Goal: Information Seeking & Learning: Learn about a topic

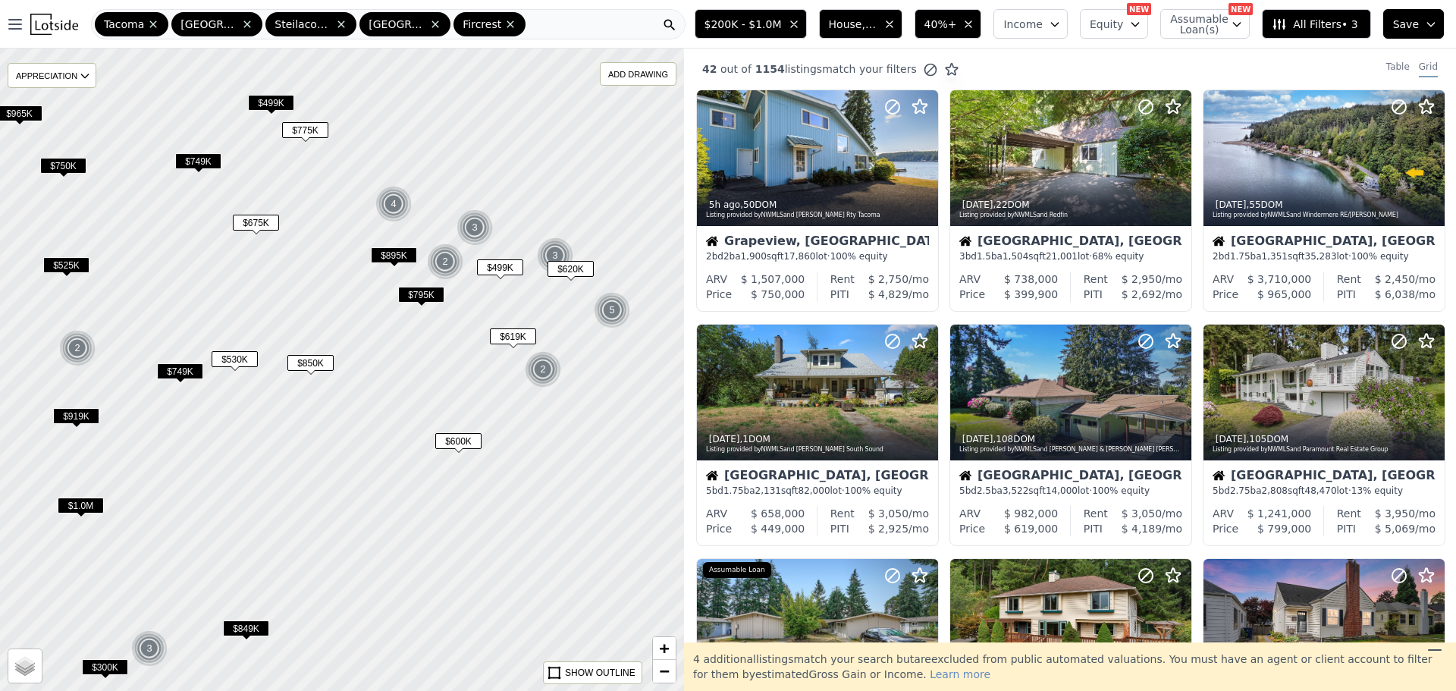
drag, startPoint x: 583, startPoint y: 239, endPoint x: 526, endPoint y: 264, distance: 62.2
click at [526, 264] on div at bounding box center [342, 369] width 821 height 771
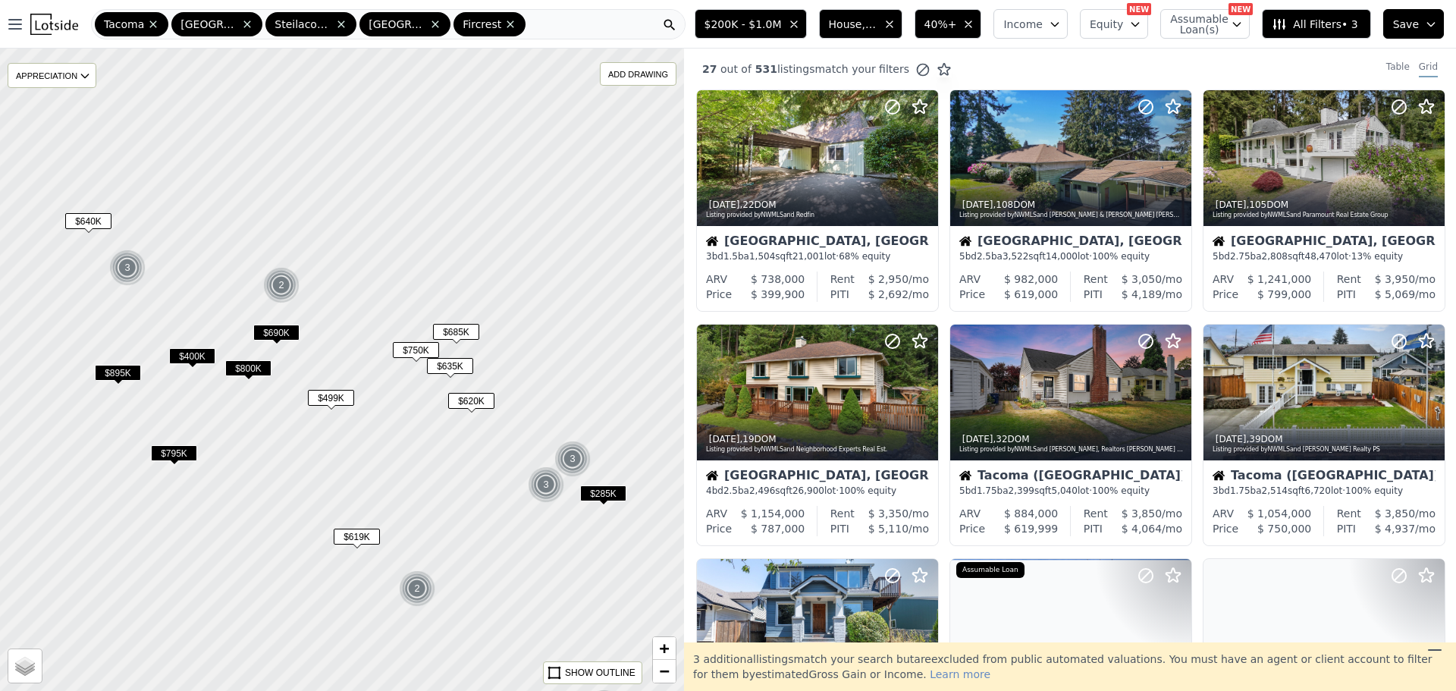
drag, startPoint x: 545, startPoint y: 260, endPoint x: 482, endPoint y: 359, distance: 117.4
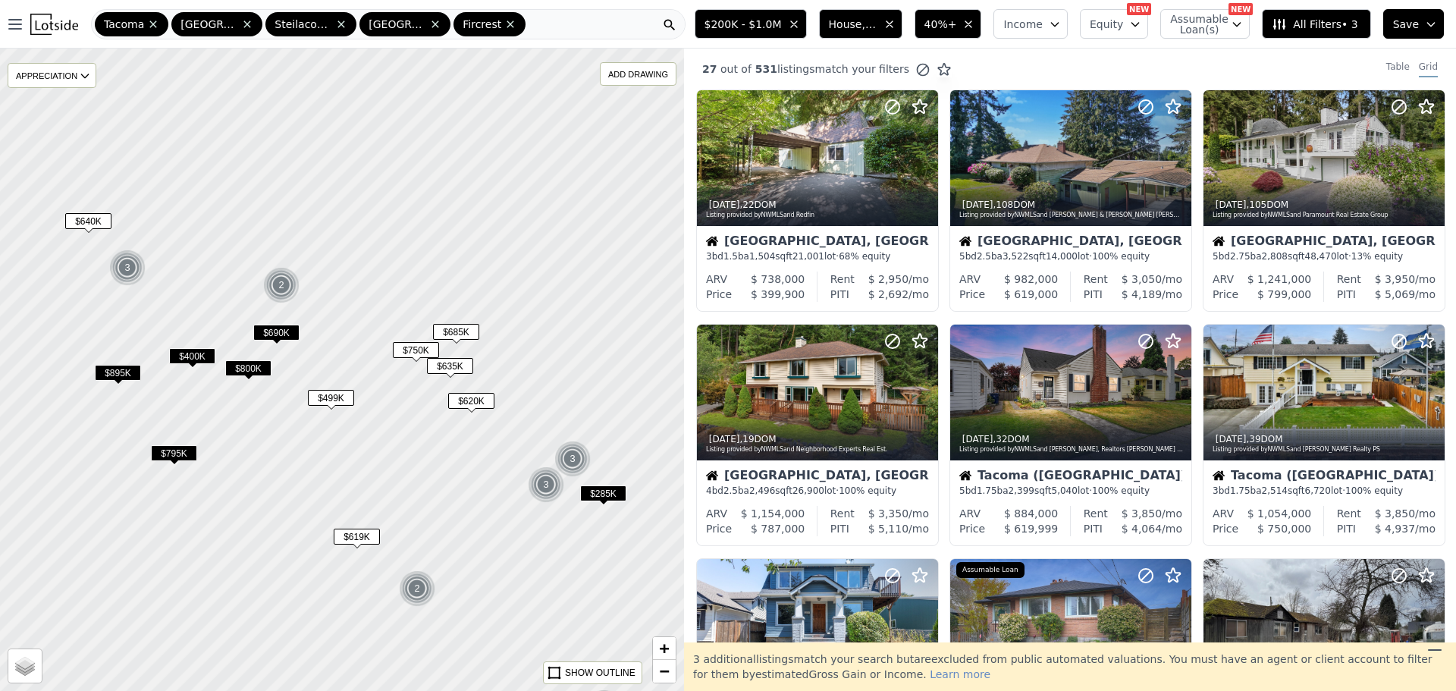
click at [482, 359] on div at bounding box center [342, 369] width 821 height 771
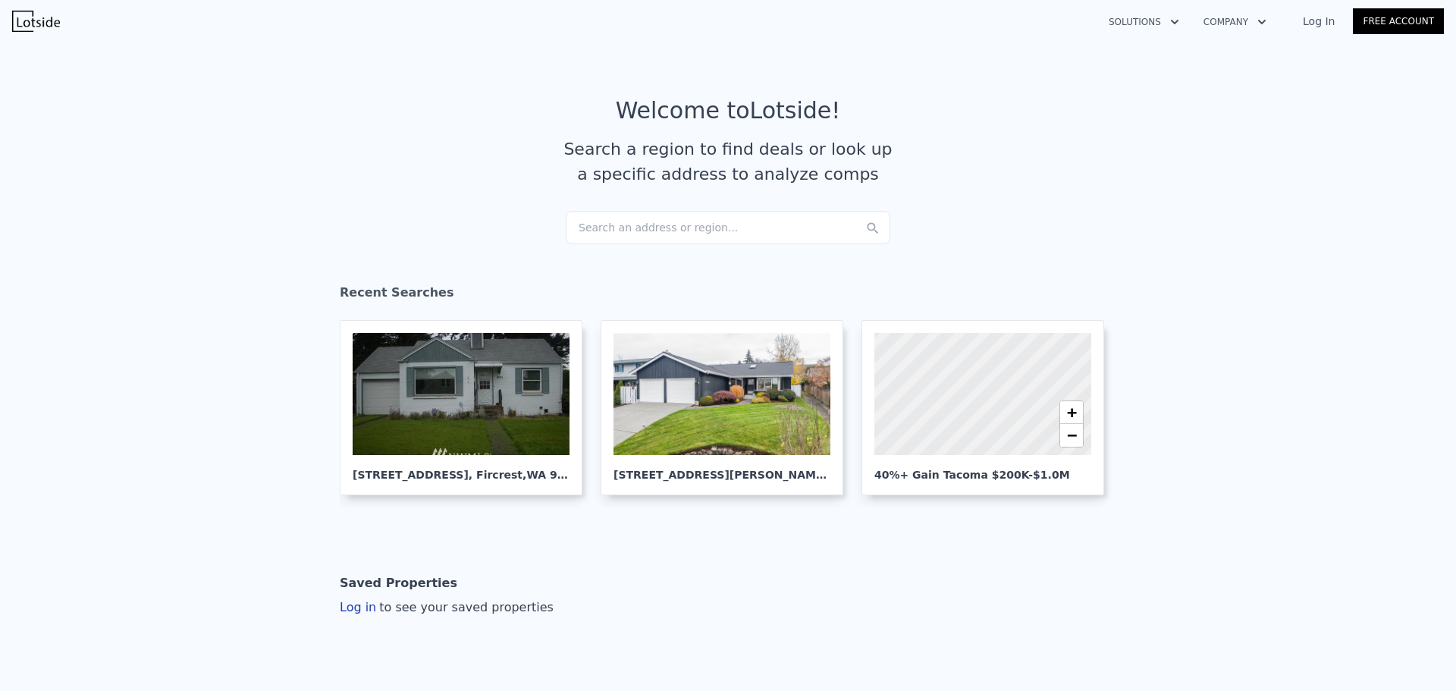
click at [665, 225] on div "Search an address or region..." at bounding box center [728, 227] width 325 height 33
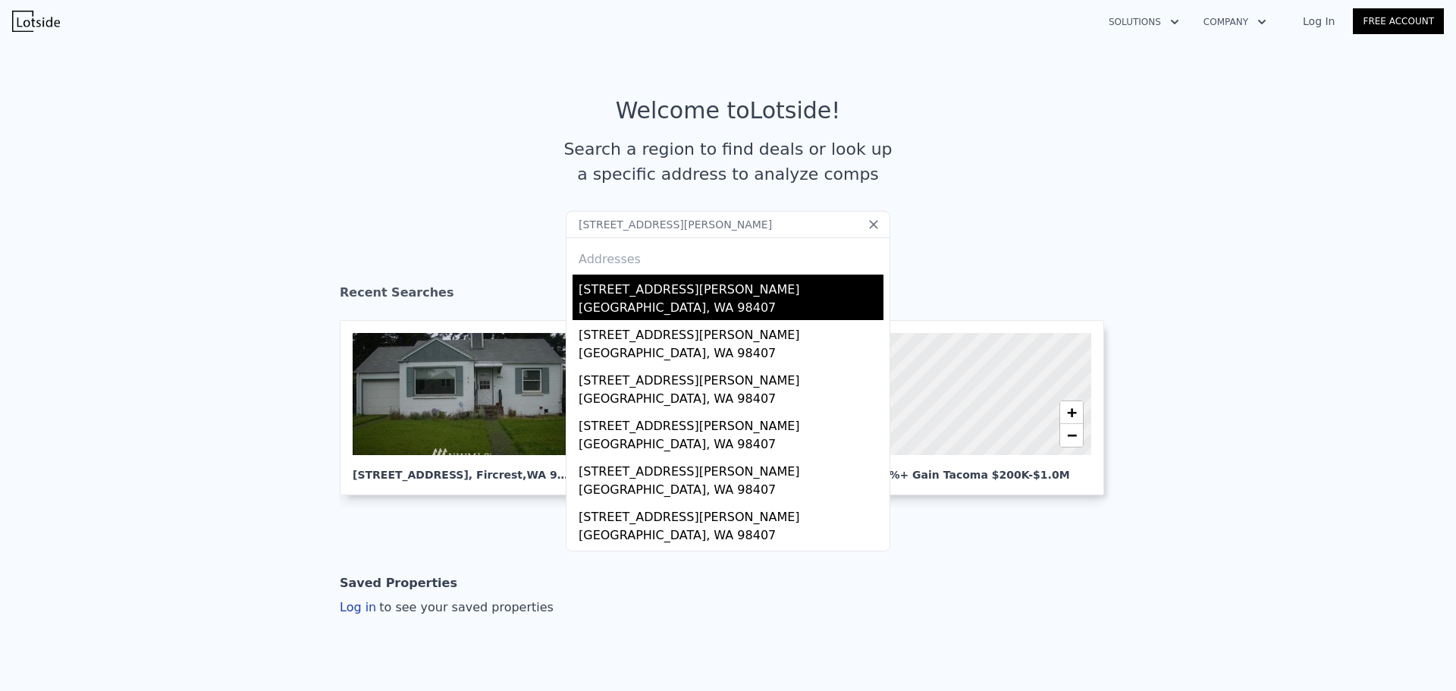
type input "4901 N Winnifred Street, Ruston, WA 98407"
click at [665, 291] on div "4901 N Winnifred St" at bounding box center [731, 287] width 305 height 24
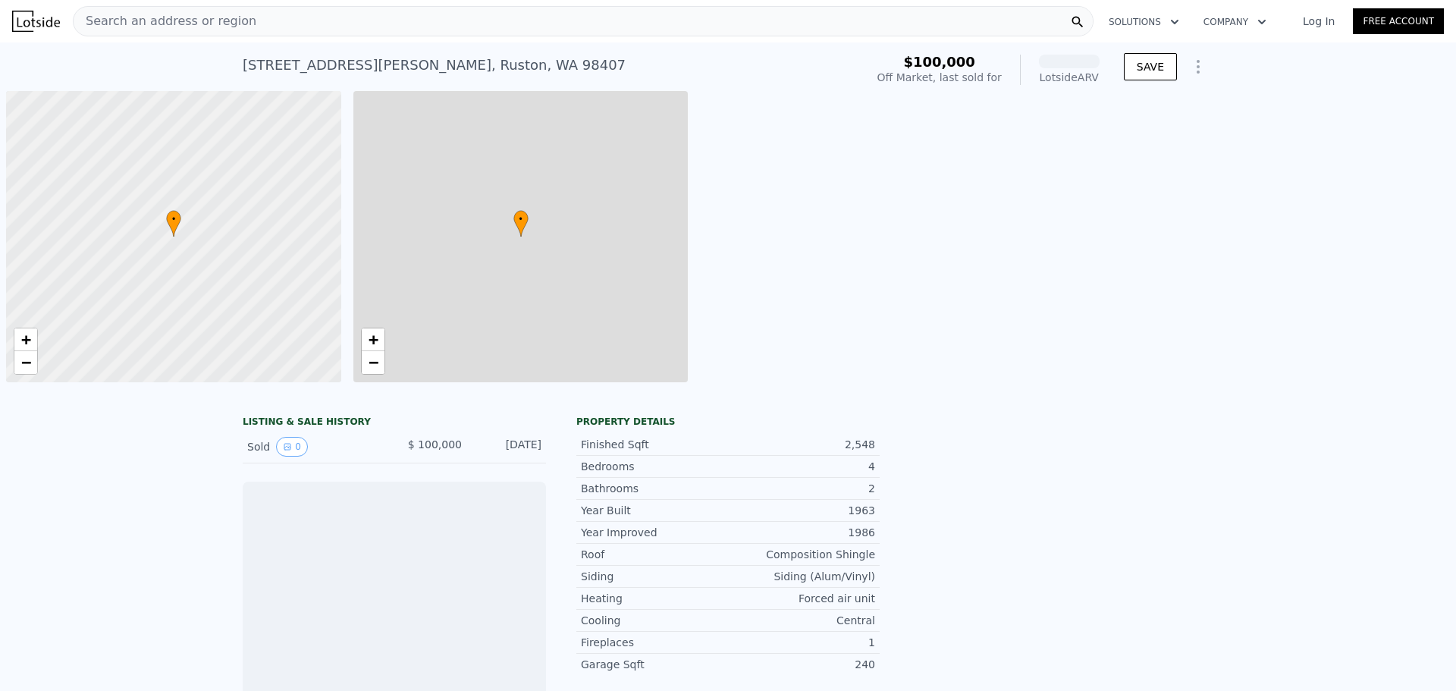
scroll to position [0, 6]
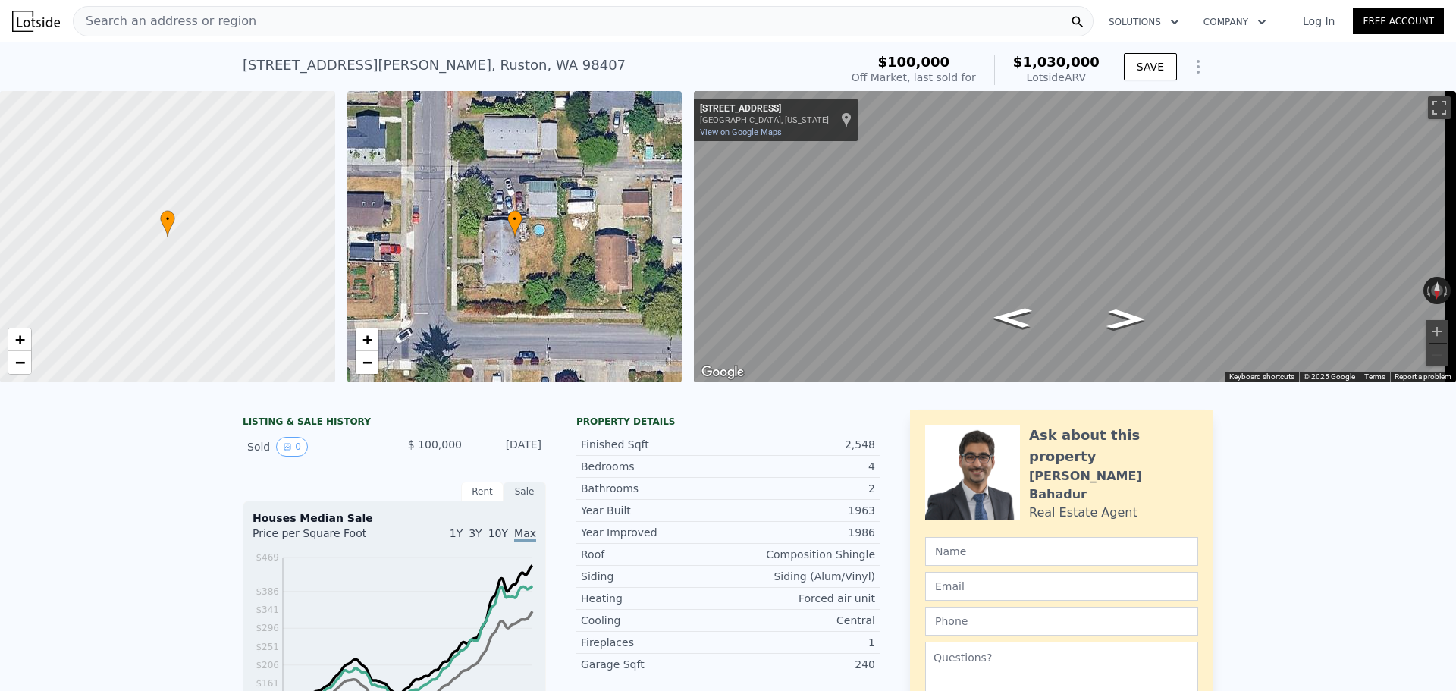
drag, startPoint x: 1037, startPoint y: 68, endPoint x: 1088, endPoint y: 83, distance: 53.0
click at [1088, 83] on div "$1,030,000 Lotside ARV" at bounding box center [1047, 70] width 105 height 30
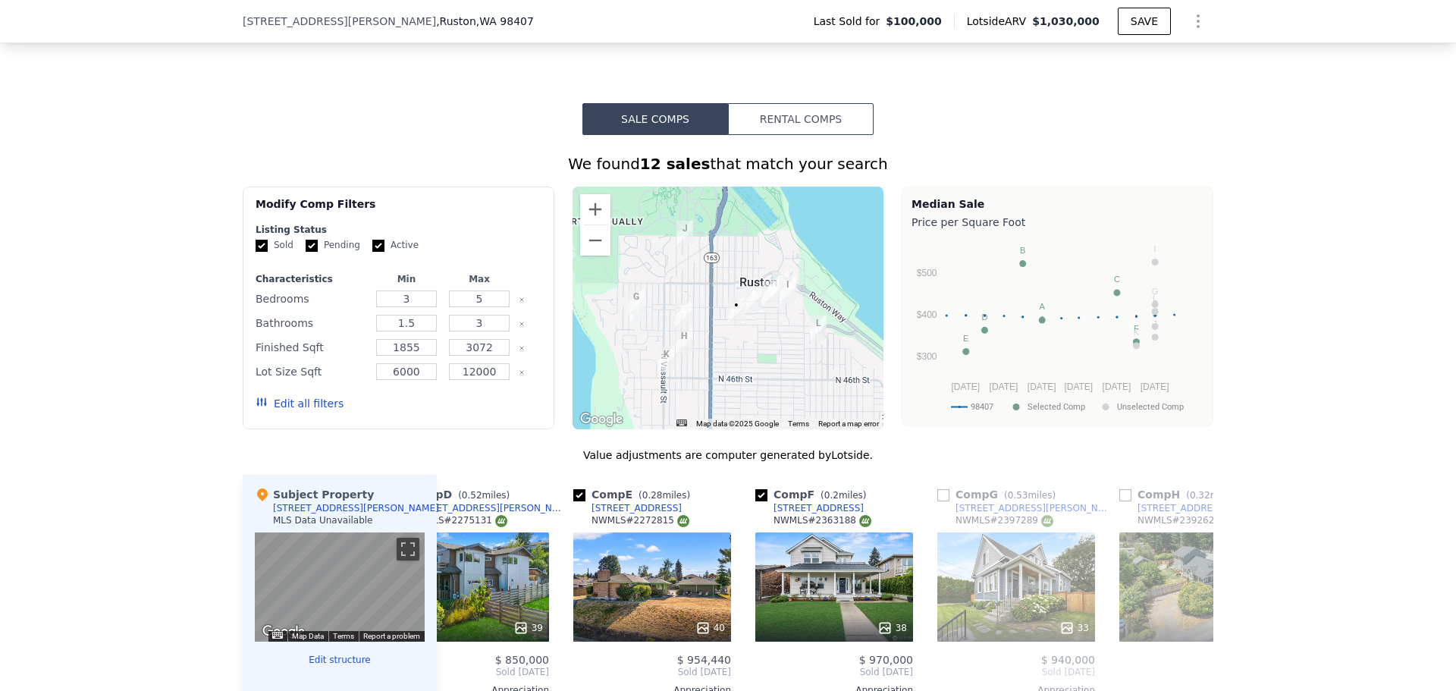
scroll to position [1057, 0]
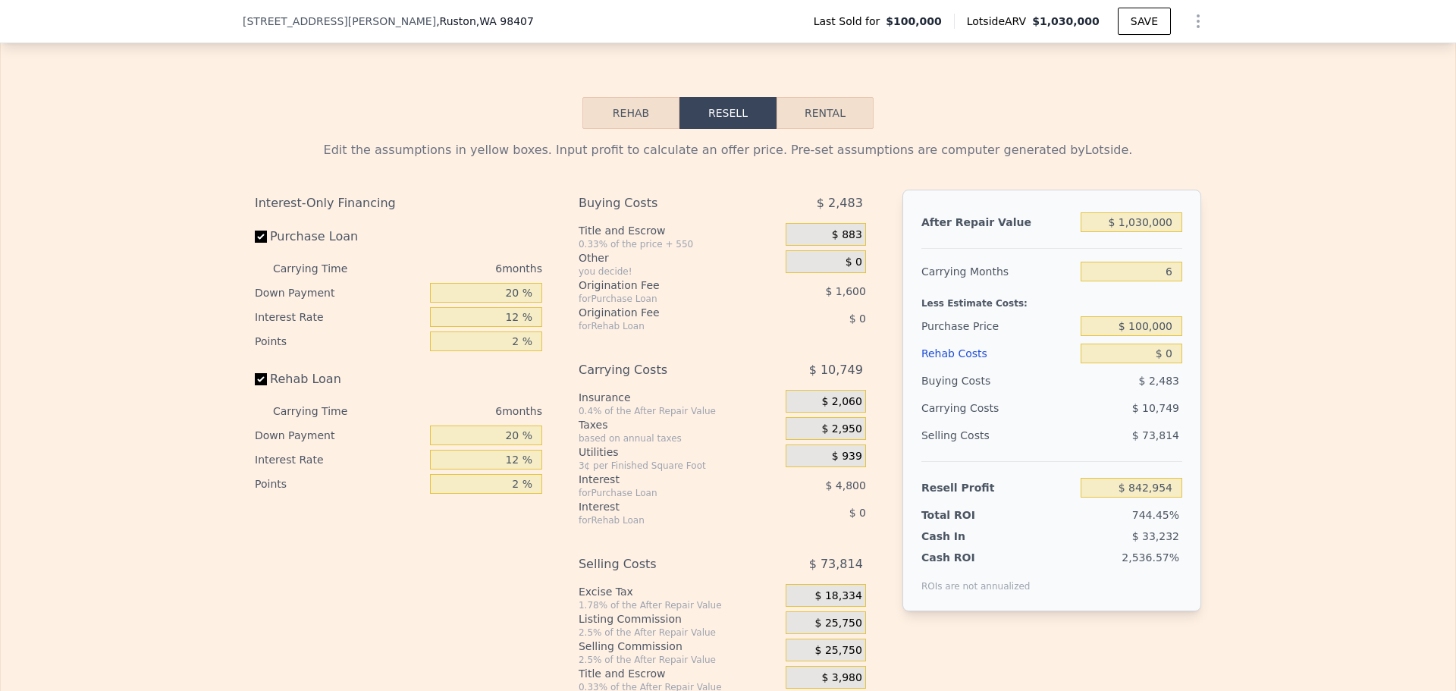
scroll to position [2043, 0]
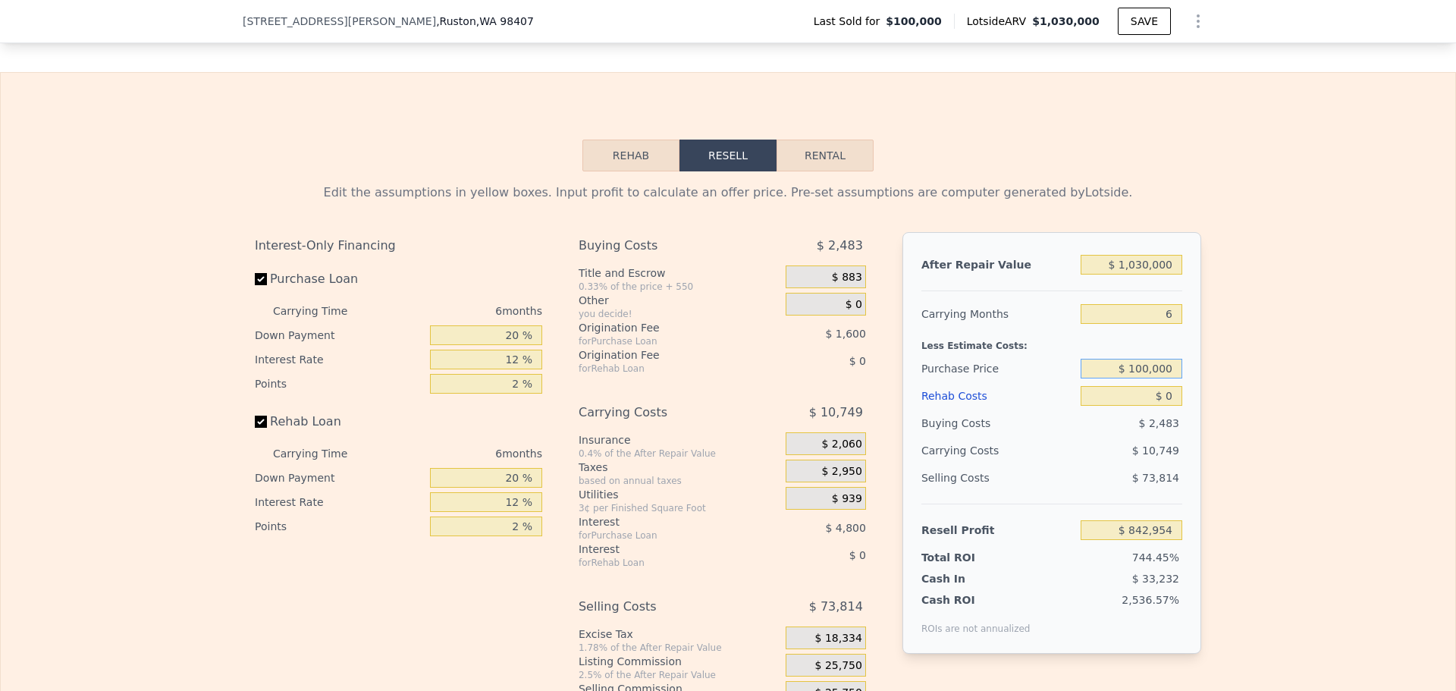
drag, startPoint x: 1130, startPoint y: 392, endPoint x: 1184, endPoint y: 396, distance: 54.0
click at [1184, 396] on div "After Repair Value $ 1,030,000 Carrying Months 6 Less Estimate Costs: Purchase …" at bounding box center [1052, 443] width 299 height 422
type input "$ 500,000"
click at [1216, 392] on div "Edit the assumptions in yellow boxes. Input profit to calculate an offer price.…" at bounding box center [728, 453] width 1455 height 564
type input "$ 416,022"
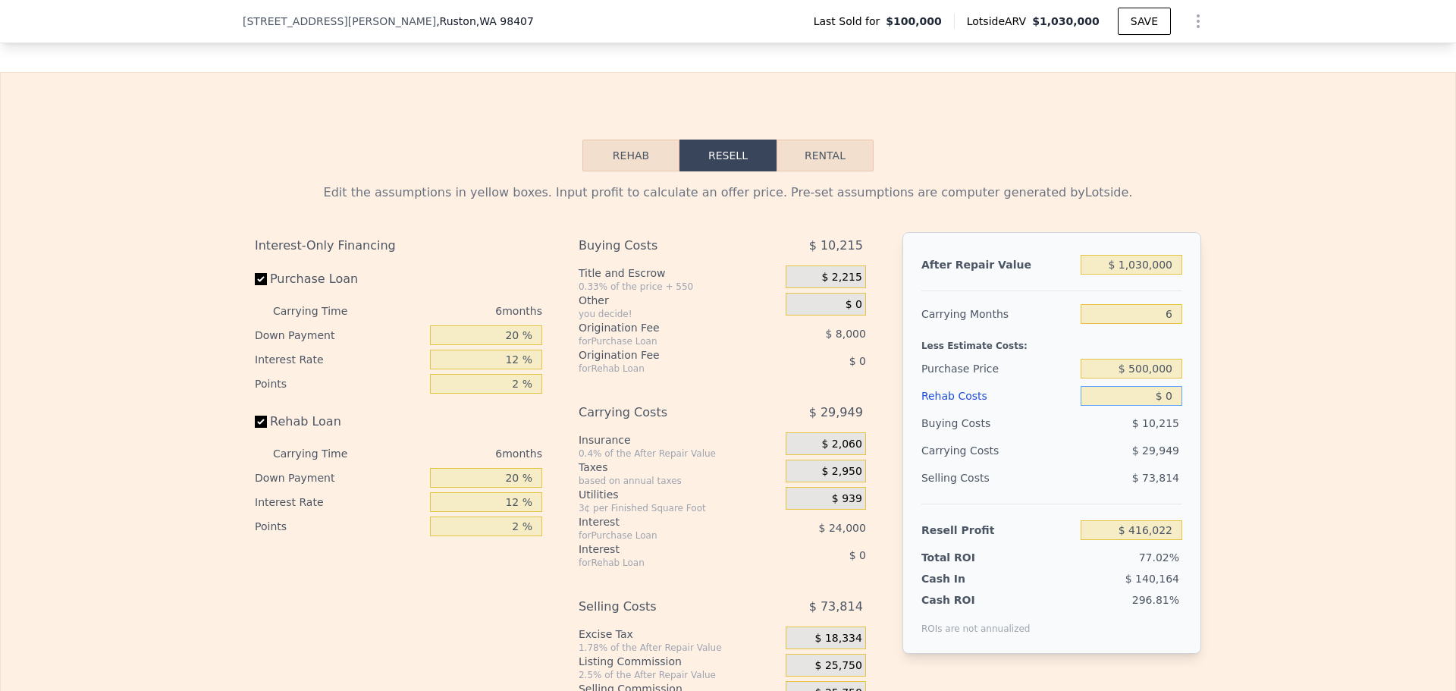
drag, startPoint x: 1162, startPoint y: 418, endPoint x: 1177, endPoint y: 415, distance: 14.7
click at [1177, 406] on input "$ 0" at bounding box center [1132, 396] width 102 height 20
click at [637, 171] on button "Rehab" at bounding box center [631, 156] width 97 height 32
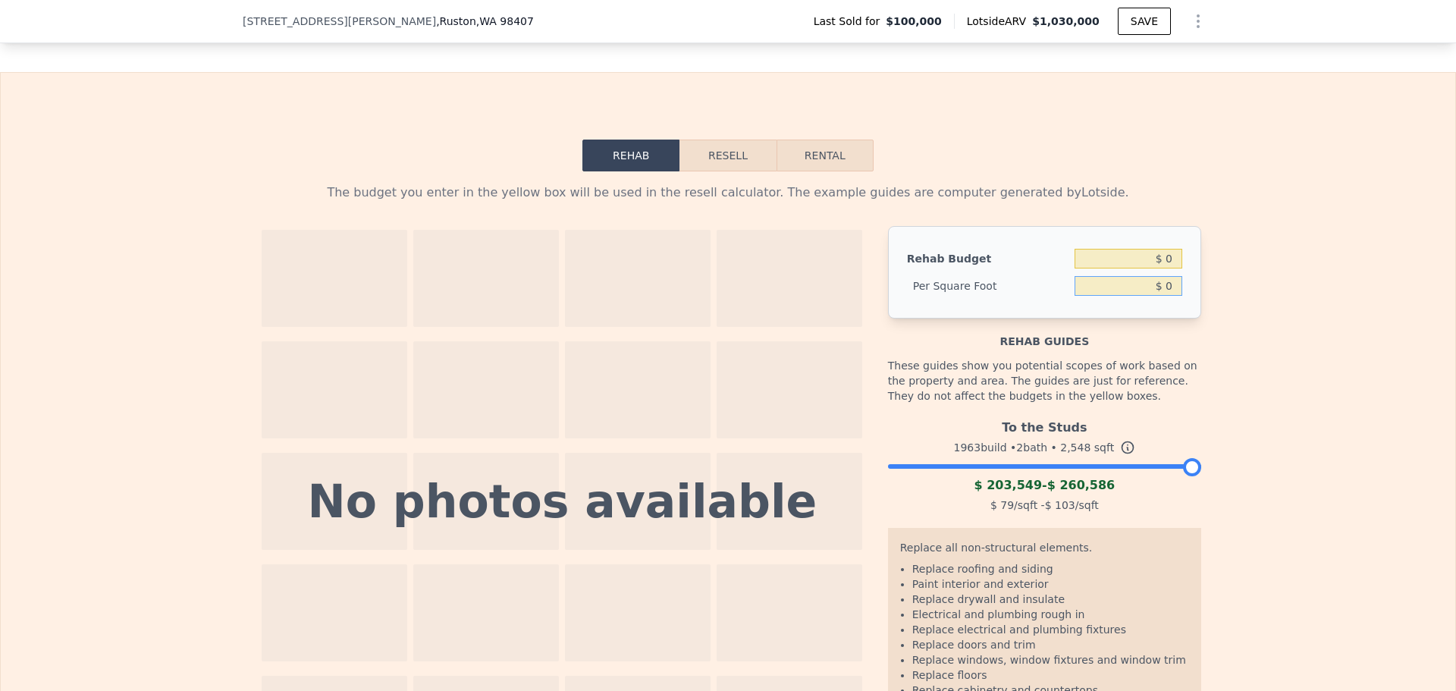
drag, startPoint x: 1160, startPoint y: 310, endPoint x: 1177, endPoint y: 310, distance: 16.7
click at [1175, 296] on input "$ 0" at bounding box center [1129, 286] width 108 height 20
type input "$ 090"
click at [1245, 323] on div "The budget you enter in the yellow box will be used in the resell calculator. T…" at bounding box center [728, 473] width 1455 height 605
type input "$ 229,320"
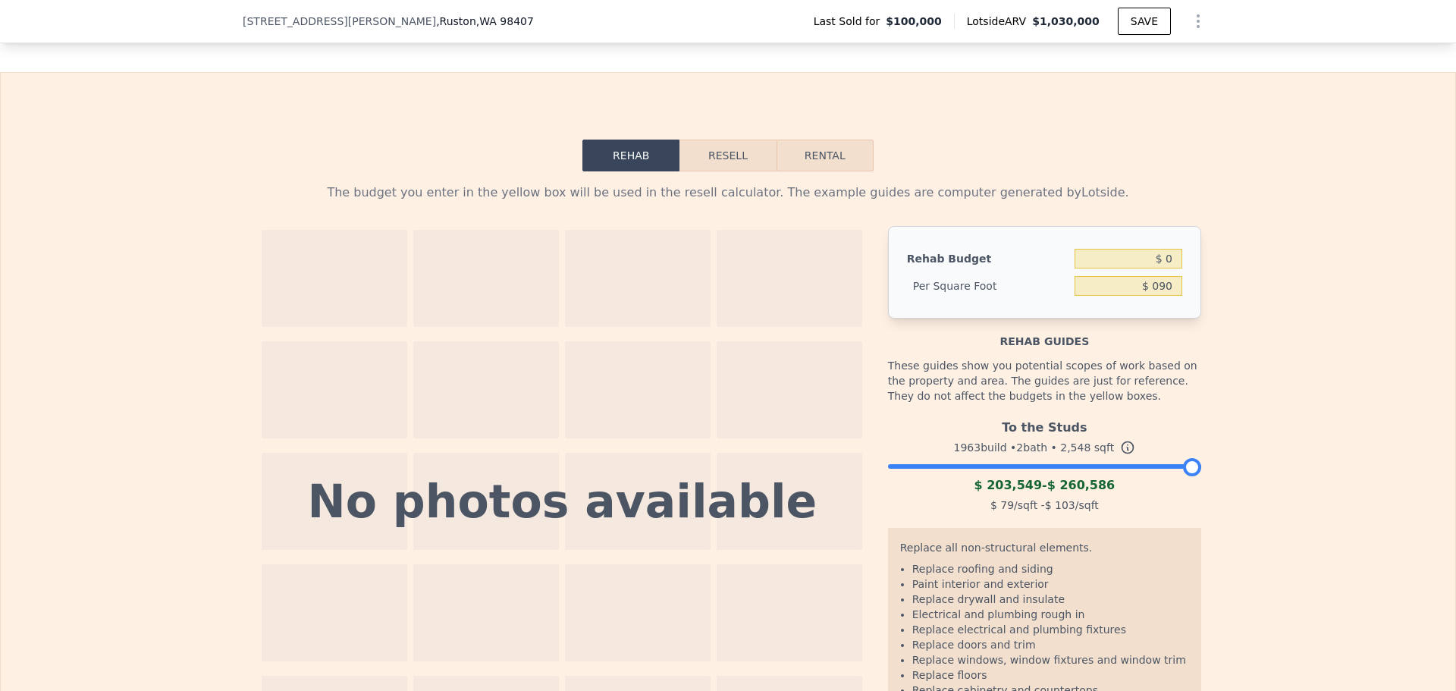
type input "$ 90"
click at [744, 171] on button "Resell" at bounding box center [728, 156] width 96 height 32
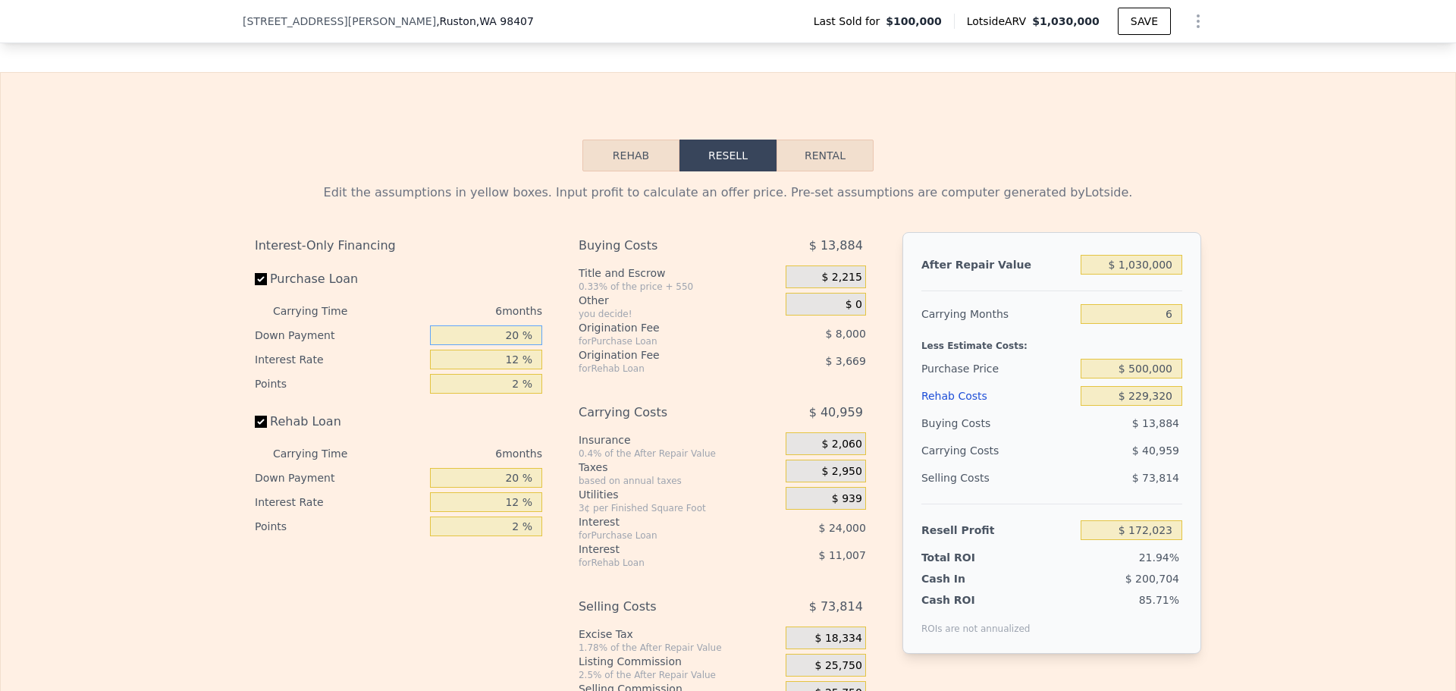
drag, startPoint x: 494, startPoint y: 354, endPoint x: 580, endPoint y: 368, distance: 87.7
click at [580, 368] on div "Interest-Only Financing Purchase Loan Carrying Time 6 months Down Payment 20 % …" at bounding box center [728, 484] width 947 height 504
type input "1 %"
type input "$ 164,423"
type input "10 %"
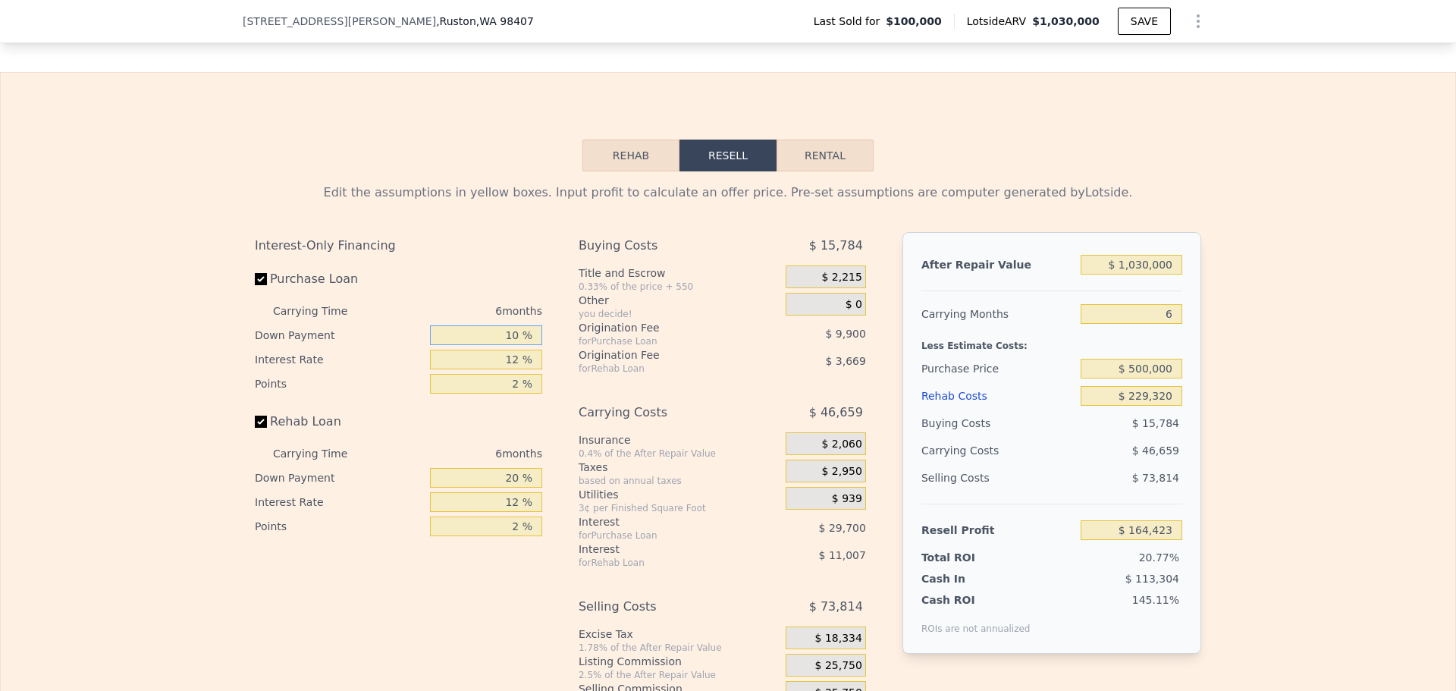
type input "$ 168,023"
type input "10 %"
drag, startPoint x: 506, startPoint y: 389, endPoint x: 580, endPoint y: 382, distance: 73.9
click at [580, 382] on div "Interest-Only Financing Purchase Loan Carrying Time 6 months Down Payment 10 % …" at bounding box center [728, 484] width 947 height 504
type input "11 %"
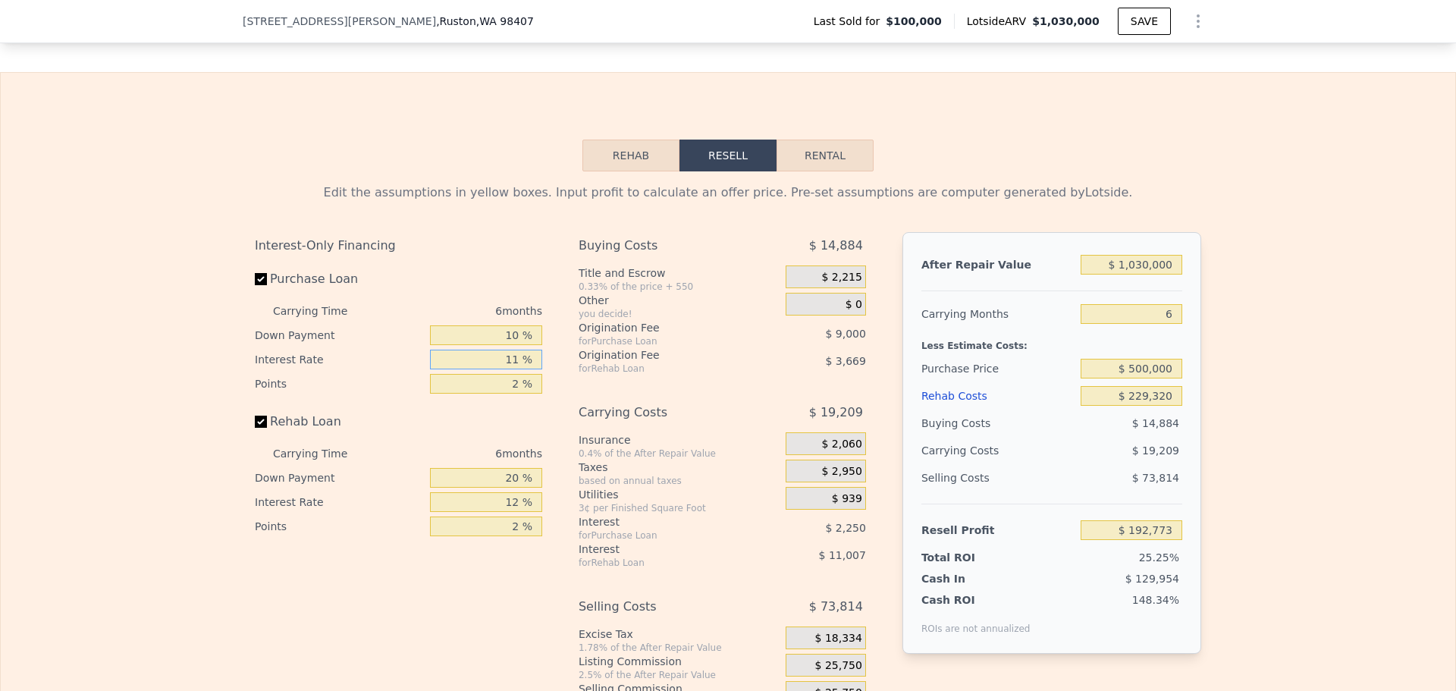
type input "$ 170,273"
type input "11 %"
drag, startPoint x: 525, startPoint y: 410, endPoint x: 593, endPoint y: 410, distance: 68.3
click at [593, 410] on div "Interest-Only Financing Purchase Loan Carrying Time 6 months Down Payment 10 % …" at bounding box center [728, 484] width 947 height 504
type input "1 %"
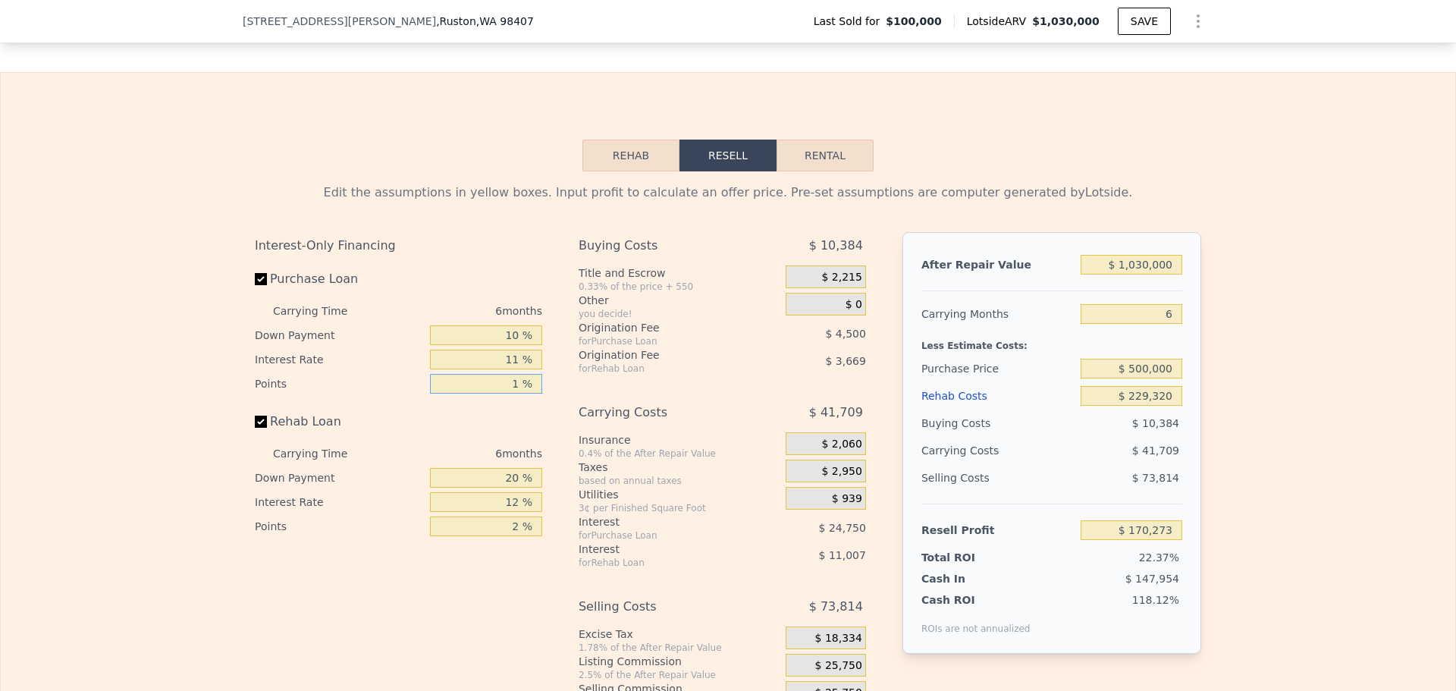
type input "$ 174,773"
type input "1 %"
drag, startPoint x: 501, startPoint y: 501, endPoint x: 593, endPoint y: 507, distance: 91.9
click at [593, 507] on div "Interest-Only Financing Purchase Loan Carrying Time 6 months Down Payment 10 % …" at bounding box center [728, 484] width 947 height 504
type input "1 %"
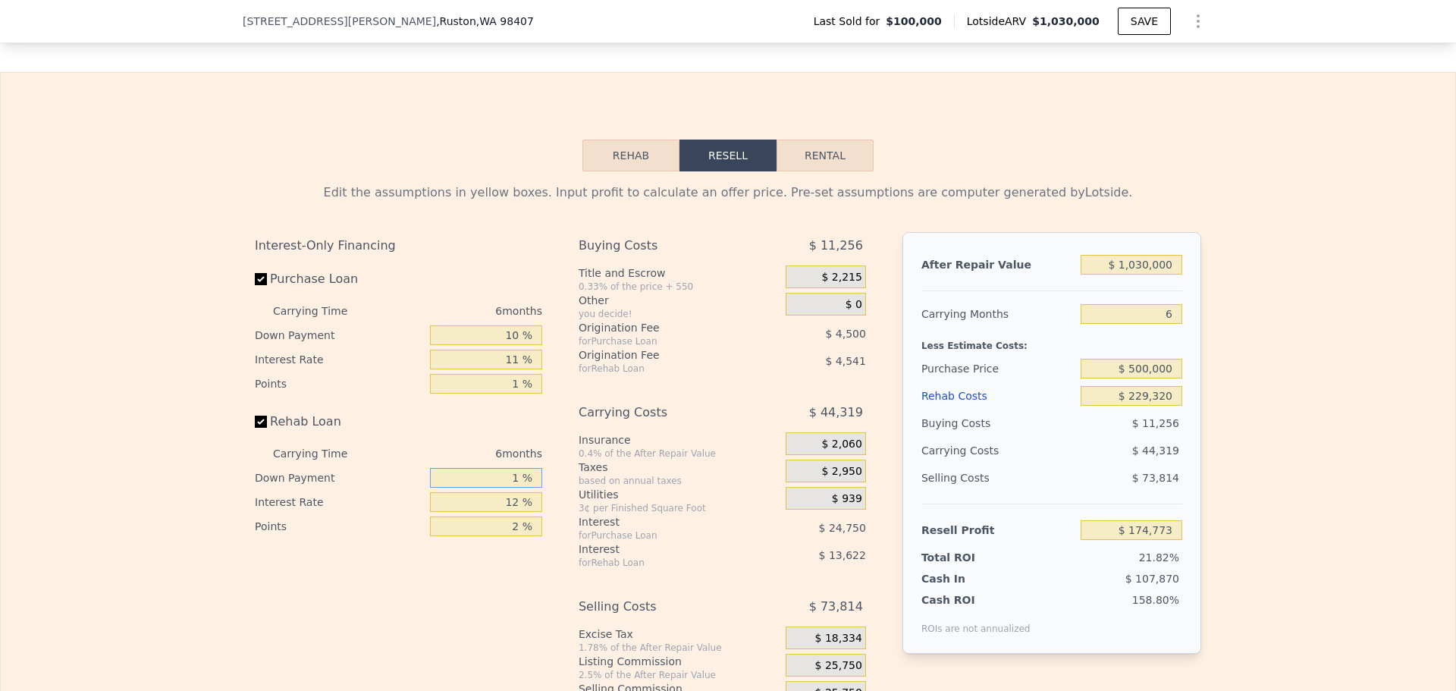
type input "$ 171,291"
type input "10 %"
type input "$ 172,940"
type input "10 %"
drag, startPoint x: 506, startPoint y: 524, endPoint x: 581, endPoint y: 529, distance: 75.2
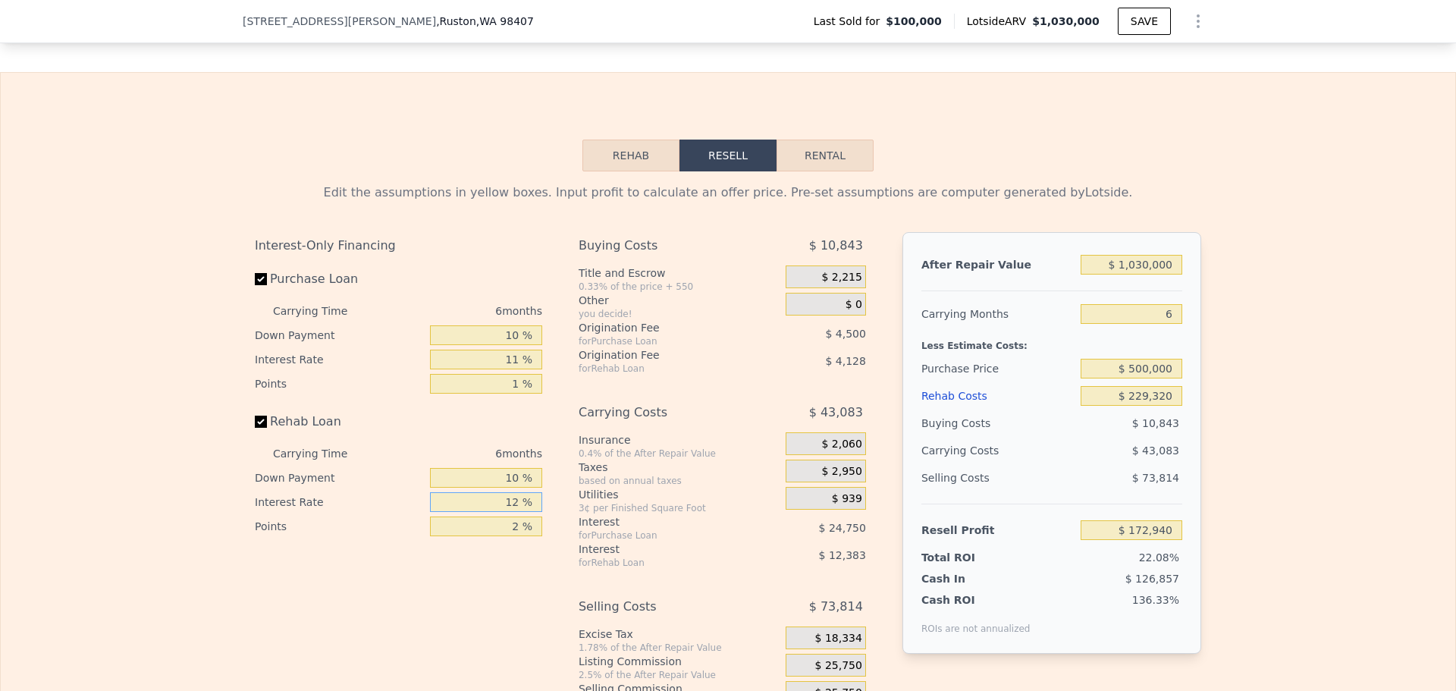
click at [561, 529] on div "Interest-Only Financing Purchase Loan Carrying Time 6 months Down Payment 10 % …" at bounding box center [728, 484] width 947 height 504
type input "1 %"
type input "$ 184,292"
type input "11 %"
type input "$ 173,972"
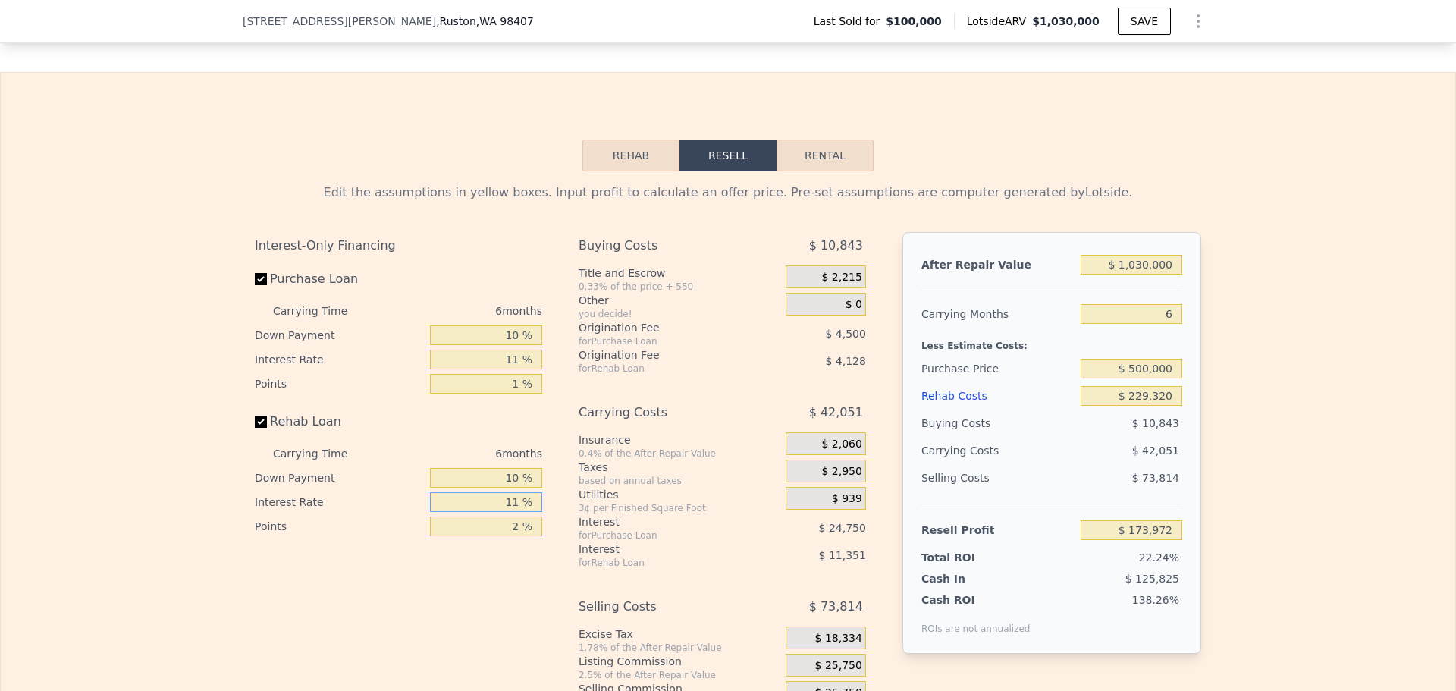
type input "11 %"
drag, startPoint x: 502, startPoint y: 542, endPoint x: 577, endPoint y: 548, distance: 75.3
click at [577, 548] on div "Interest-Only Financing Purchase Loan Carrying Time 6 months Down Payment 10 % …" at bounding box center [728, 484] width 947 height 504
type input "1 %"
type input "$ 176,036"
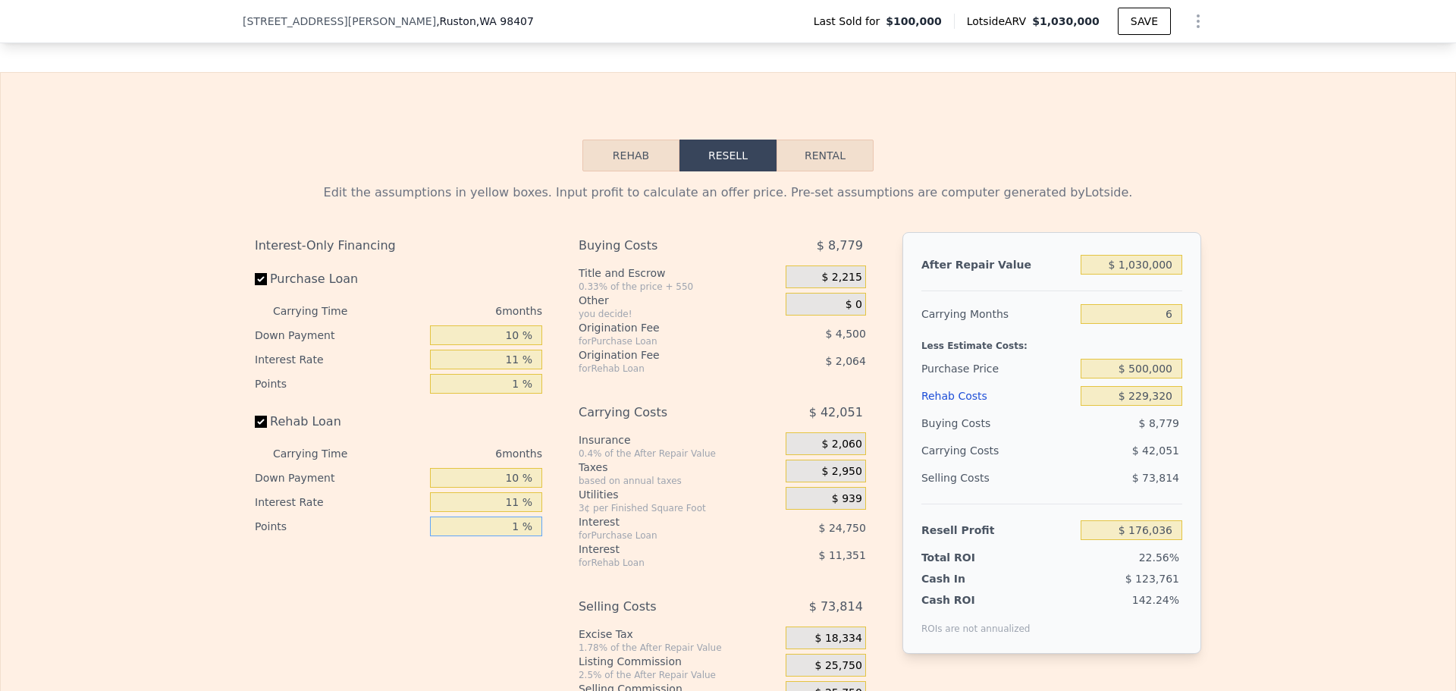
type input "1 %"
click at [510, 608] on div "Interest-Only Financing Purchase Loan Carrying Time 6 months Down Payment 10 % …" at bounding box center [405, 484] width 300 height 504
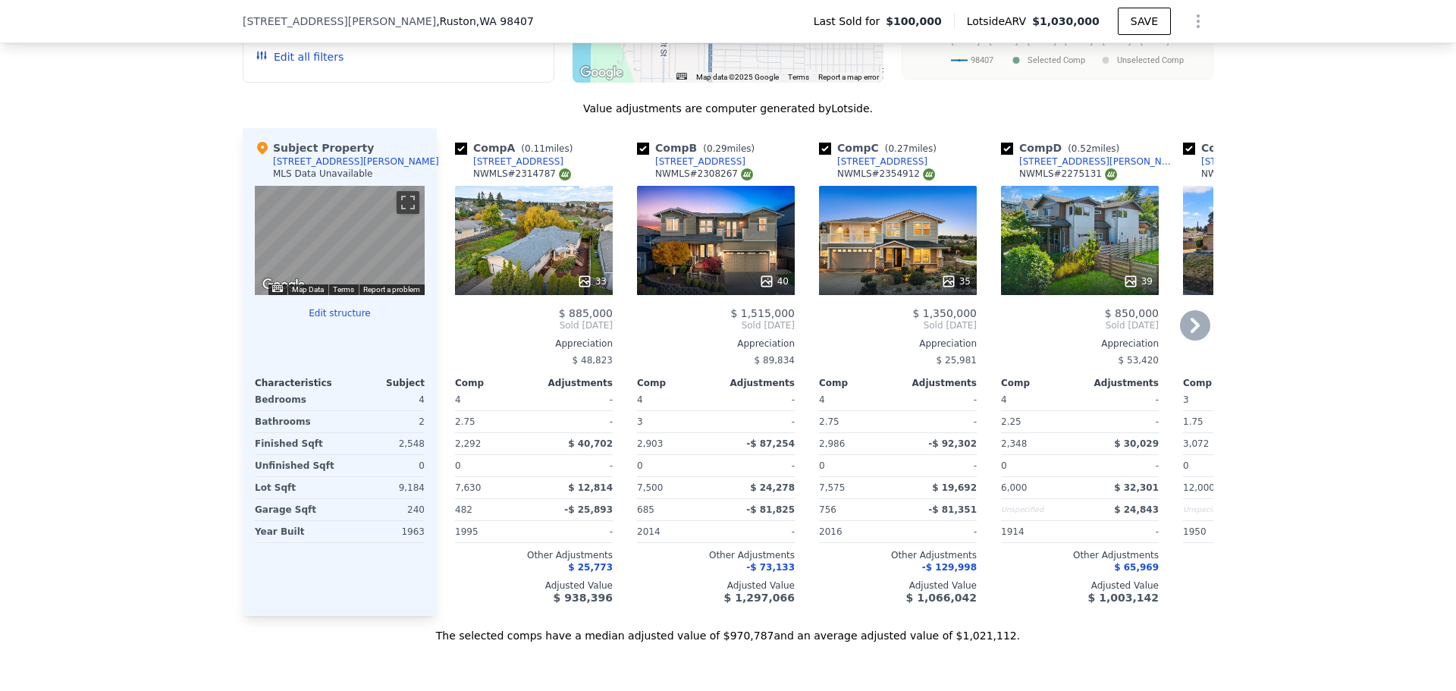
scroll to position [1436, 0]
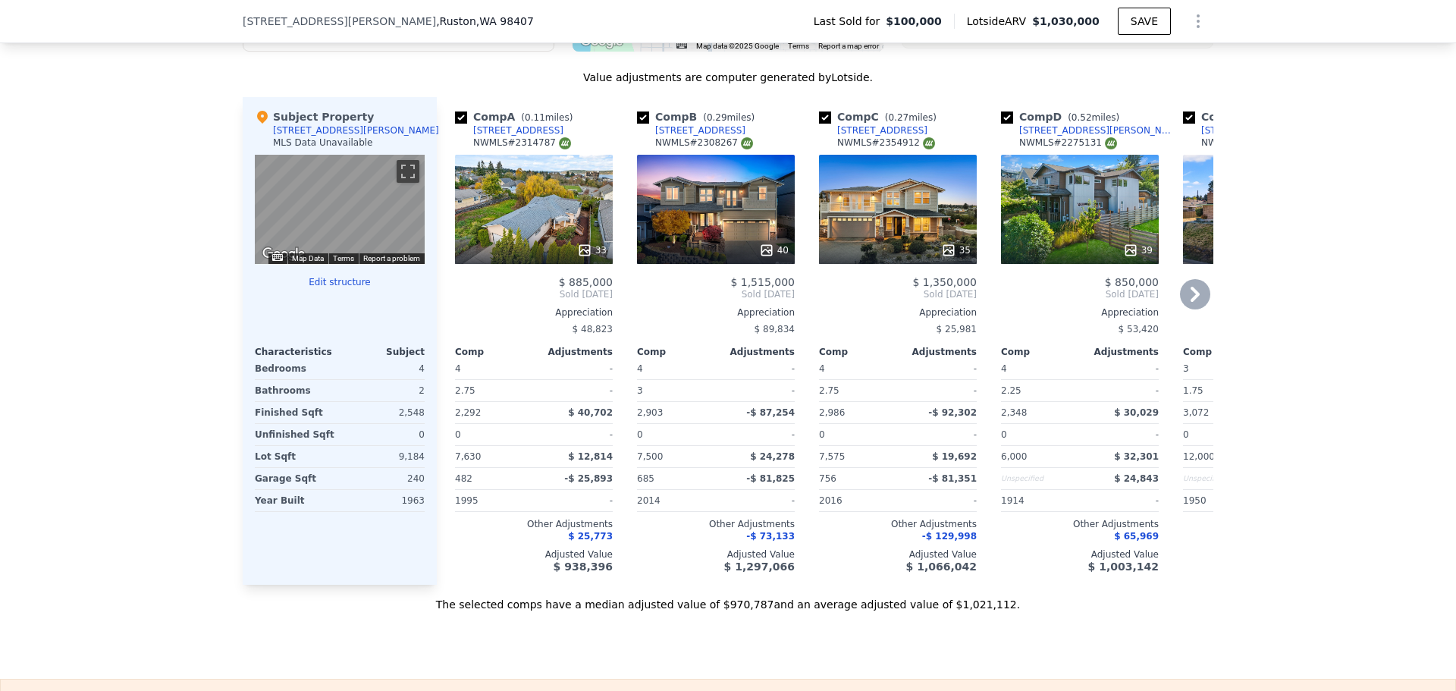
type input "$ 0"
type input "$ 842,954"
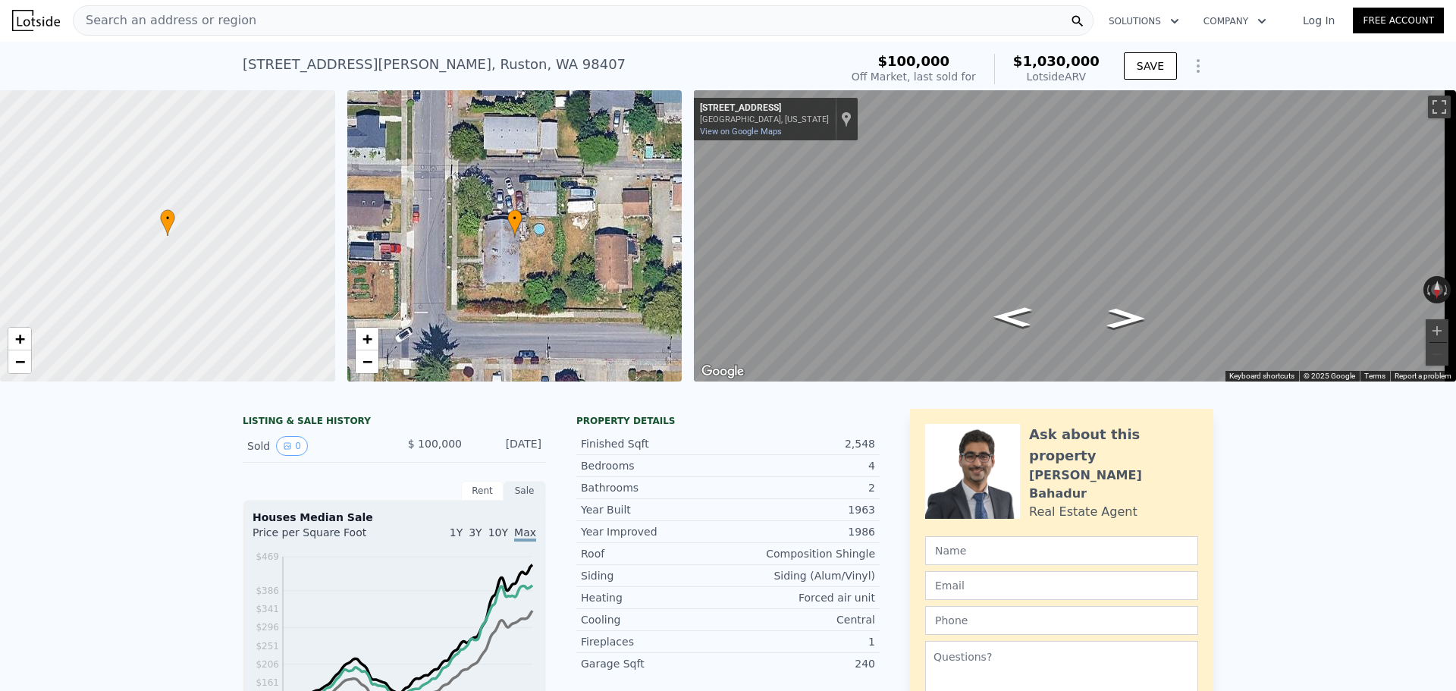
scroll to position [0, 0]
